Goal: Task Accomplishment & Management: Complete application form

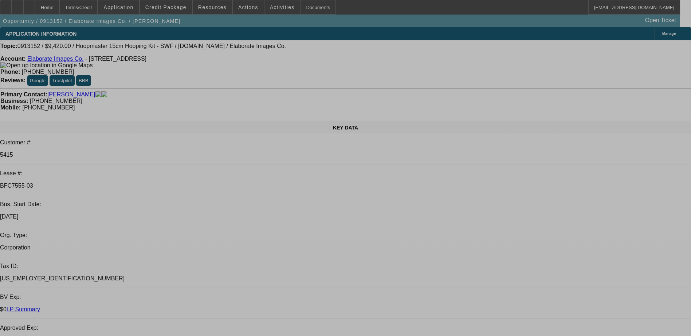
select select "0"
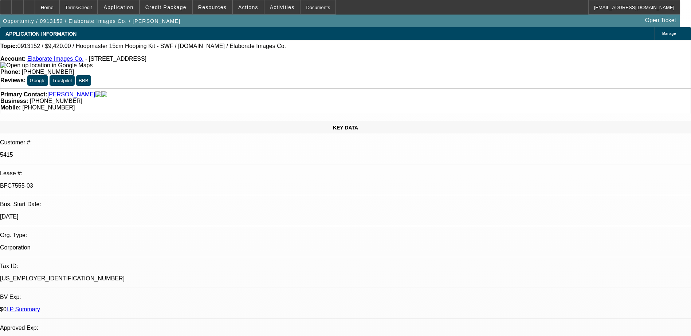
select select "2"
select select "0.1"
select select "0"
select select "2"
select select "0.1"
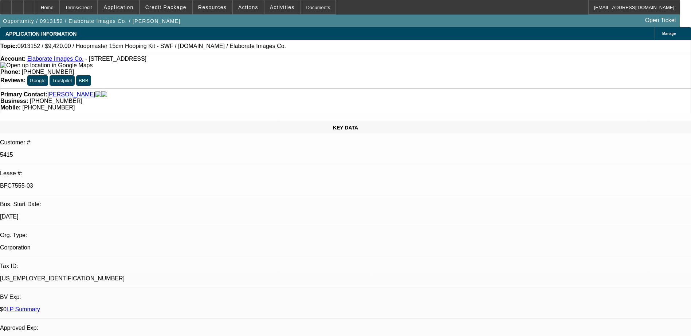
select select "0"
select select "2"
select select "0.1"
select select "0"
select select "2"
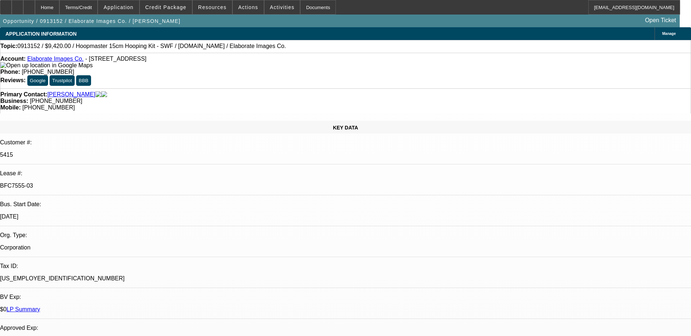
select select "0.1"
select select "1"
select select "2"
select select "4"
select select "1"
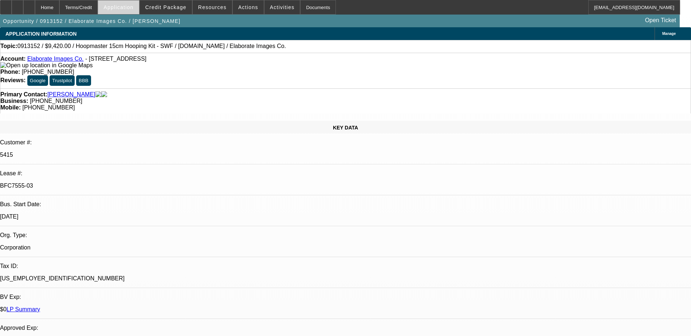
select select "2"
select select "4"
select select "1"
select select "2"
select select "4"
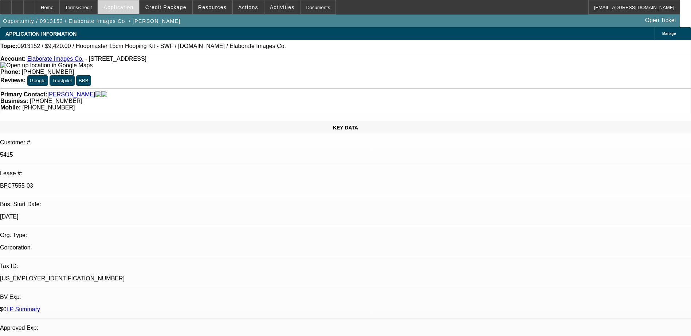
select select "1"
select select "2"
select select "4"
click at [175, 6] on span "Credit Package" at bounding box center [165, 7] width 41 height 6
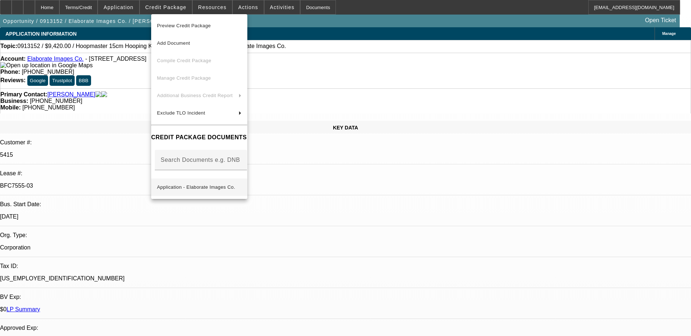
click at [186, 187] on span "Application - Elaborate Images Co." at bounding box center [196, 187] width 78 height 5
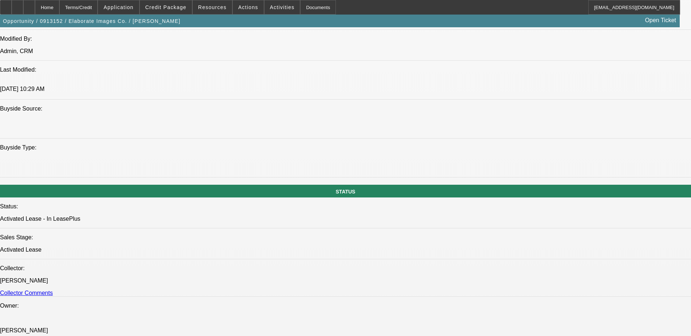
scroll to position [655, 0]
